Goal: Information Seeking & Learning: Understand process/instructions

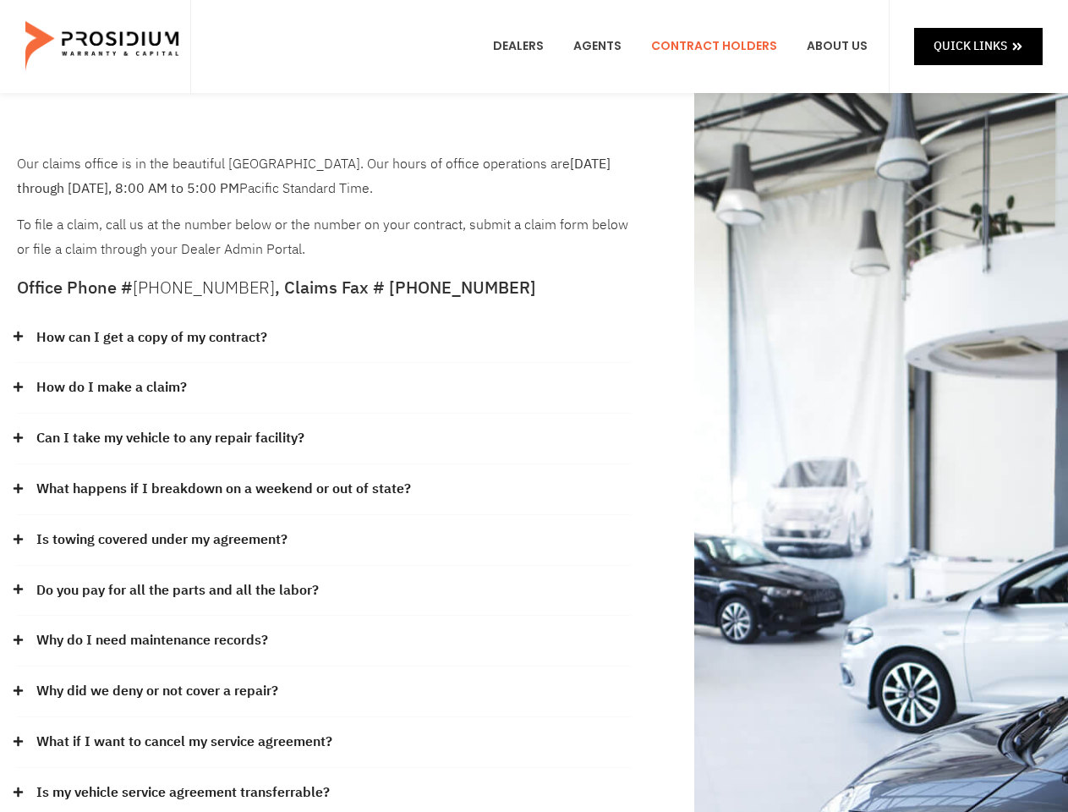
click at [533, 406] on div "How do I make a claim?" at bounding box center [324, 388] width 614 height 51
click at [324, 338] on div "How can I get a copy of my contract?" at bounding box center [324, 338] width 614 height 51
click at [150, 337] on link "How can I get a copy of my contract?" at bounding box center [151, 337] width 231 height 25
click at [324, 388] on div "How do I make a claim?" at bounding box center [324, 388] width 614 height 51
click at [111, 387] on link "How do I make a claim?" at bounding box center [111, 387] width 150 height 25
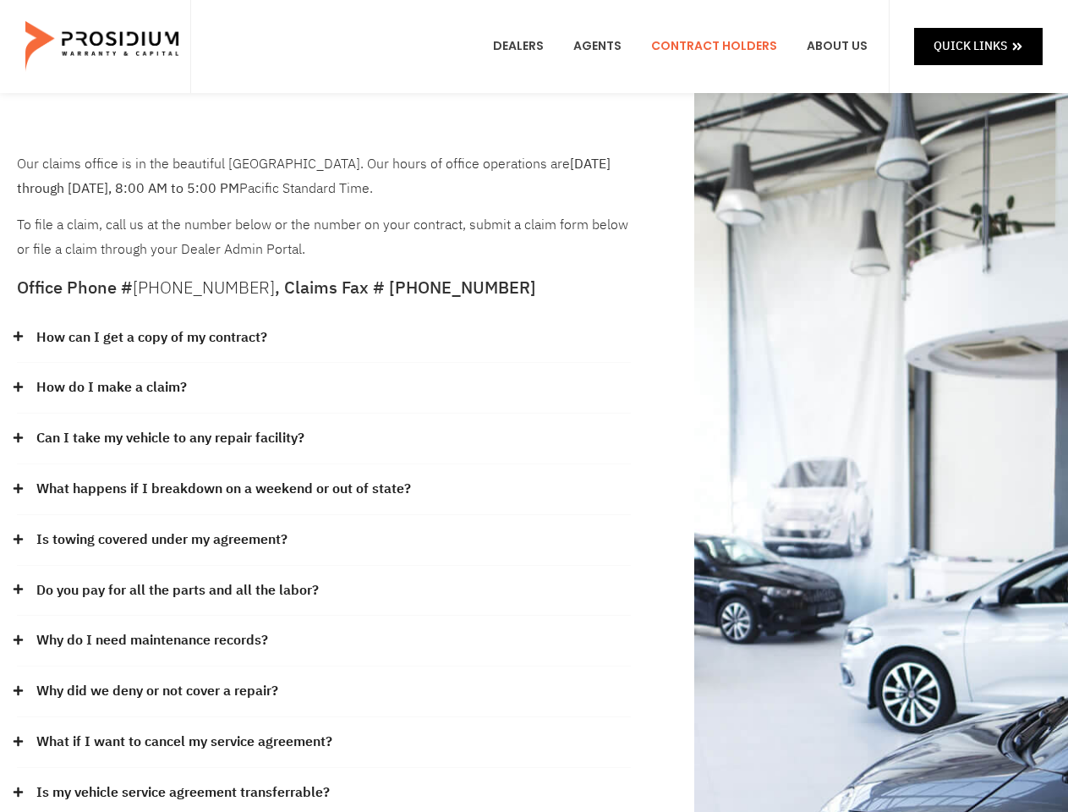
click at [324, 439] on div "Can I take my vehicle to any repair facility?" at bounding box center [324, 438] width 614 height 51
click at [171, 438] on link "Can I take my vehicle to any repair facility?" at bounding box center [170, 438] width 268 height 25
click at [324, 490] on link "What happens if I breakdown on a weekend or out of state?" at bounding box center [223, 489] width 375 height 25
click at [222, 489] on link "What happens if I breakdown on a weekend or out of state?" at bounding box center [223, 489] width 375 height 25
click at [324, 540] on div "Is towing covered under my agreement?" at bounding box center [324, 540] width 614 height 51
